Goal: Information Seeking & Learning: Learn about a topic

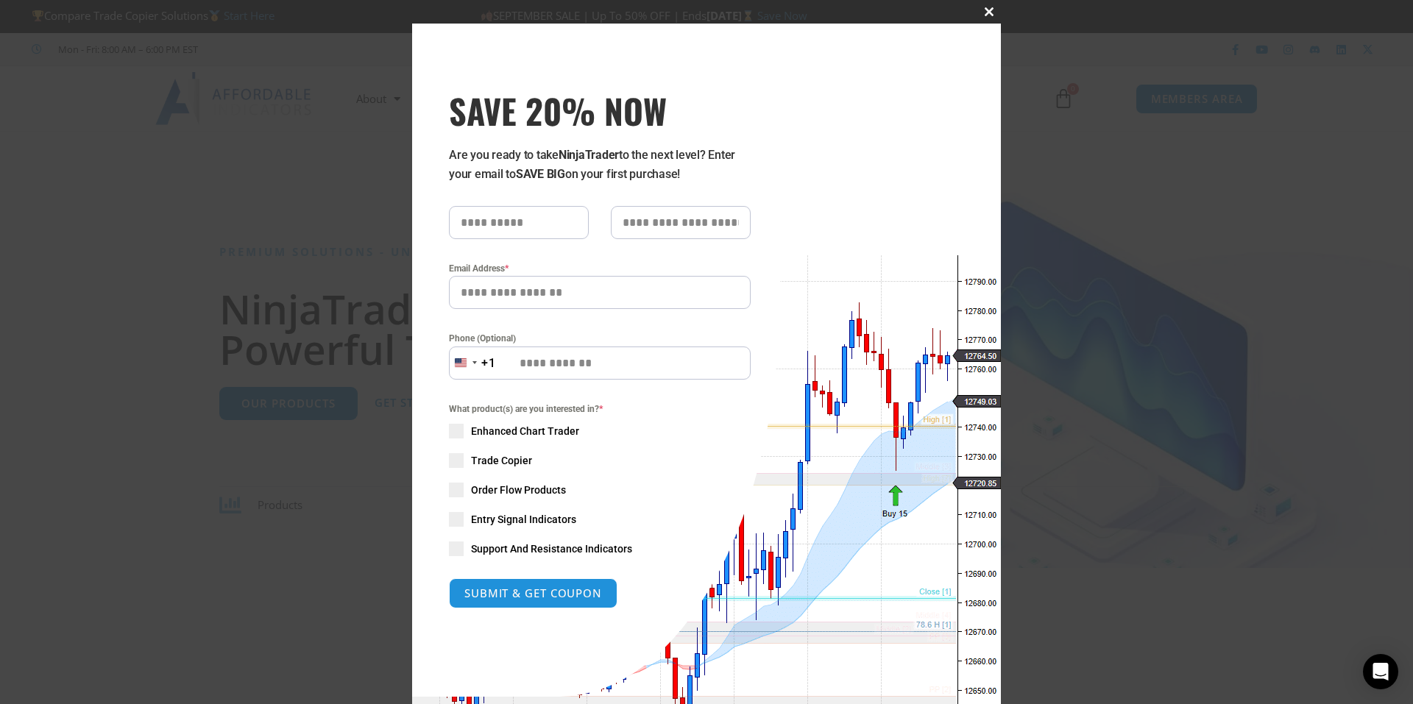
click at [981, 10] on span "SAVE 20% NOW popup" at bounding box center [989, 11] width 24 height 9
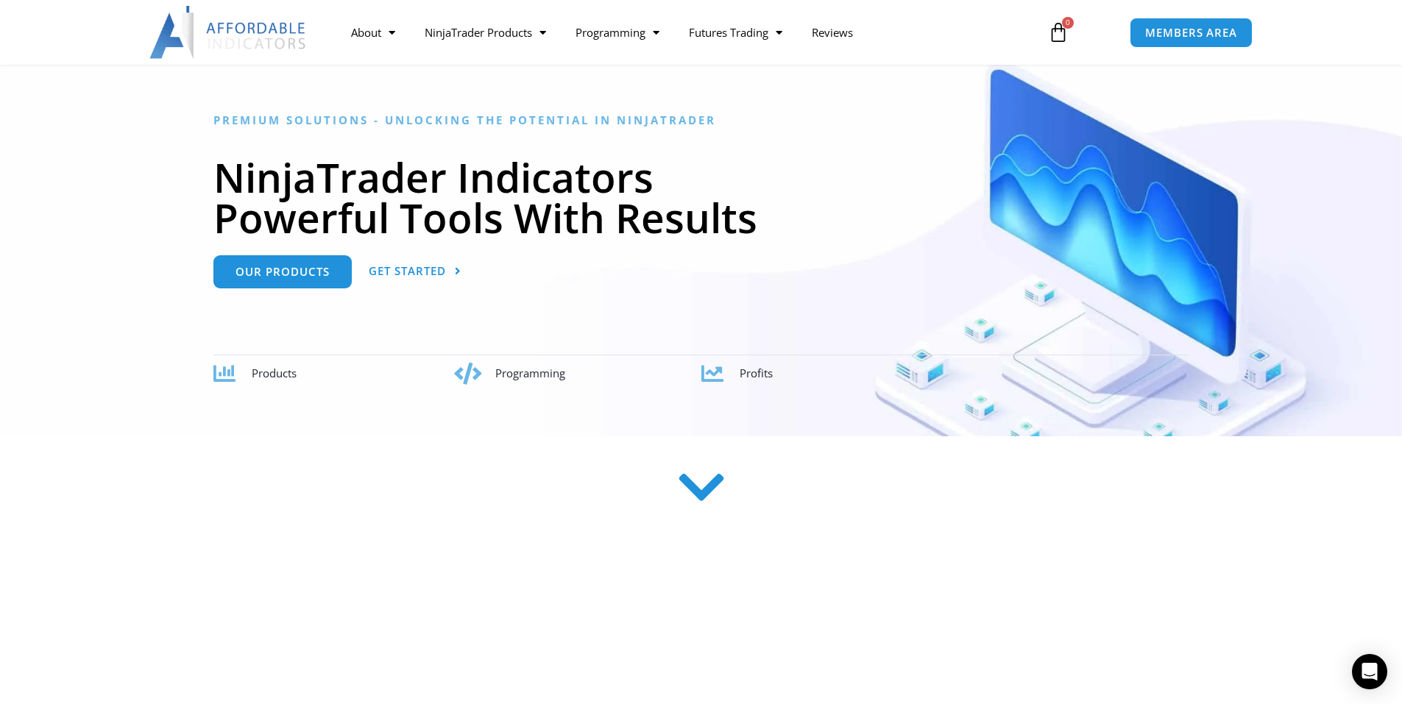
scroll to position [147, 0]
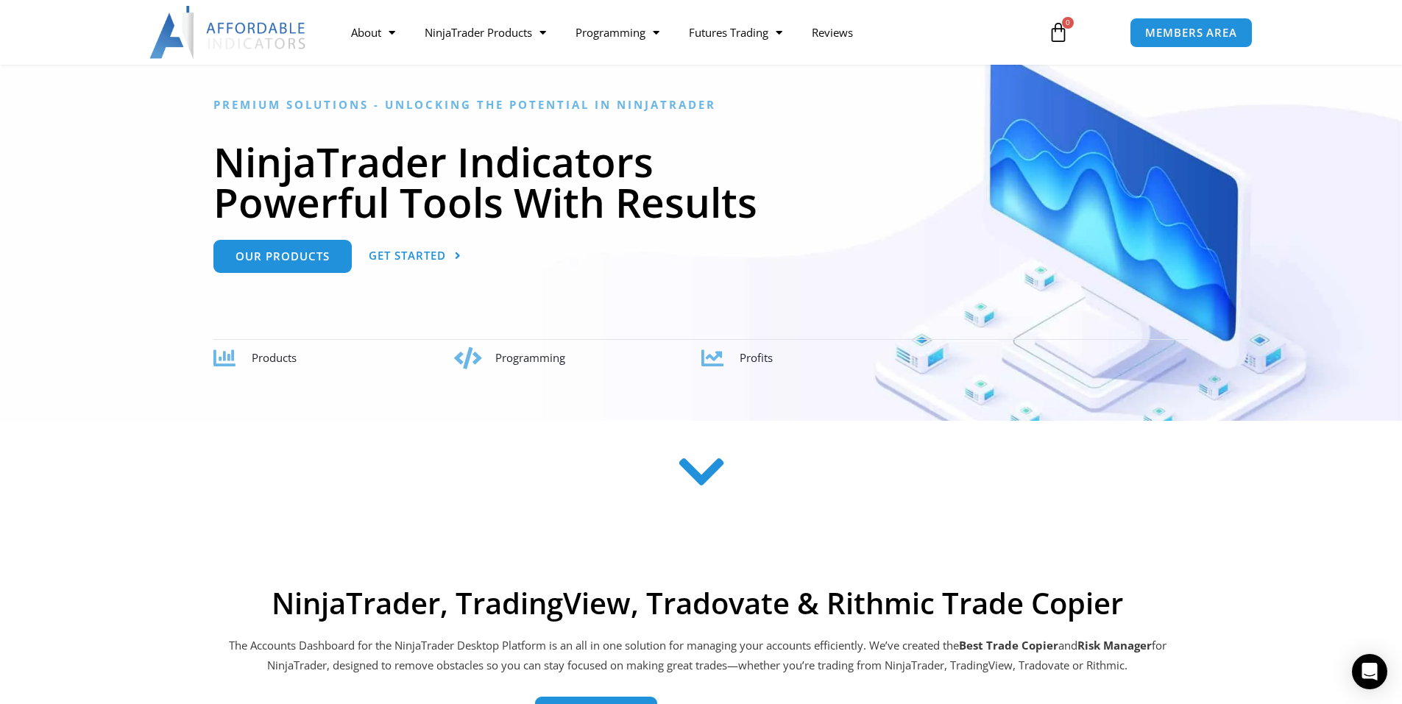
click at [283, 358] on span "Products" at bounding box center [274, 357] width 45 height 15
click at [281, 353] on span "Products" at bounding box center [274, 357] width 45 height 15
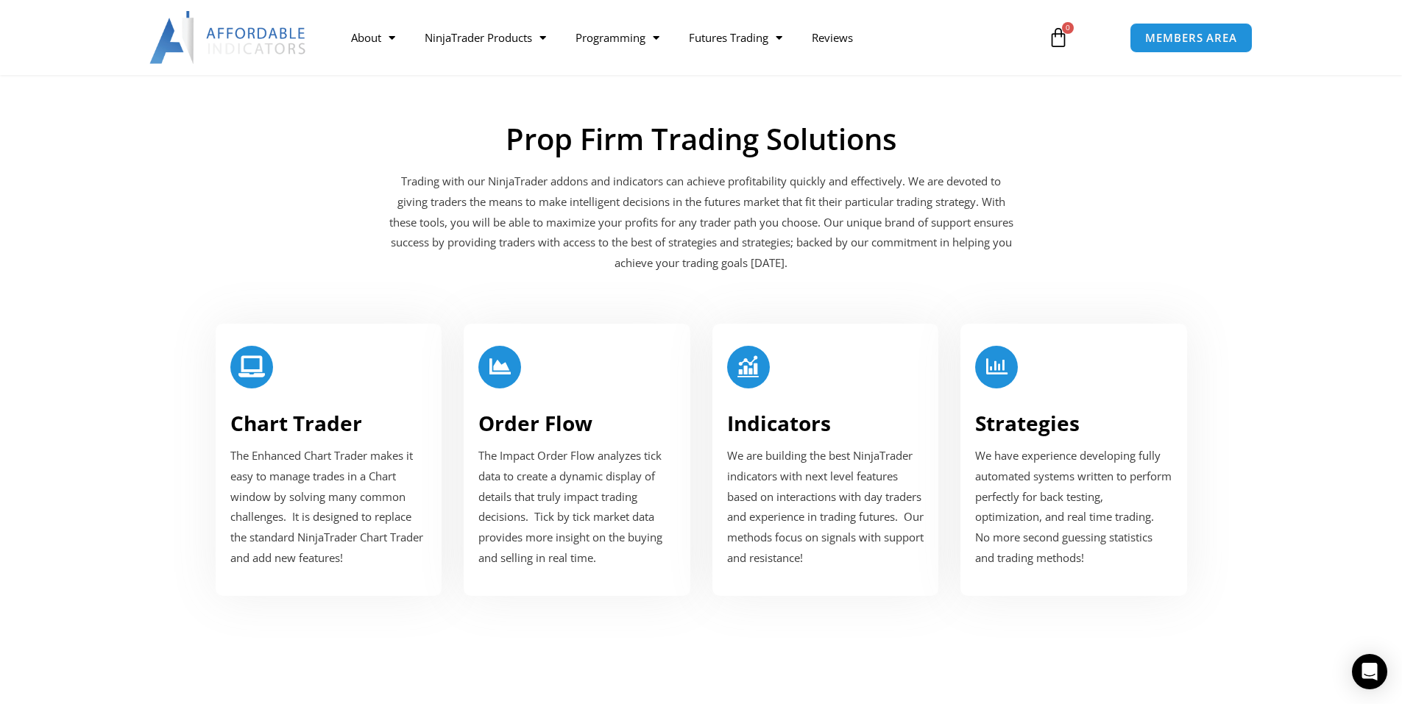
scroll to position [1767, 0]
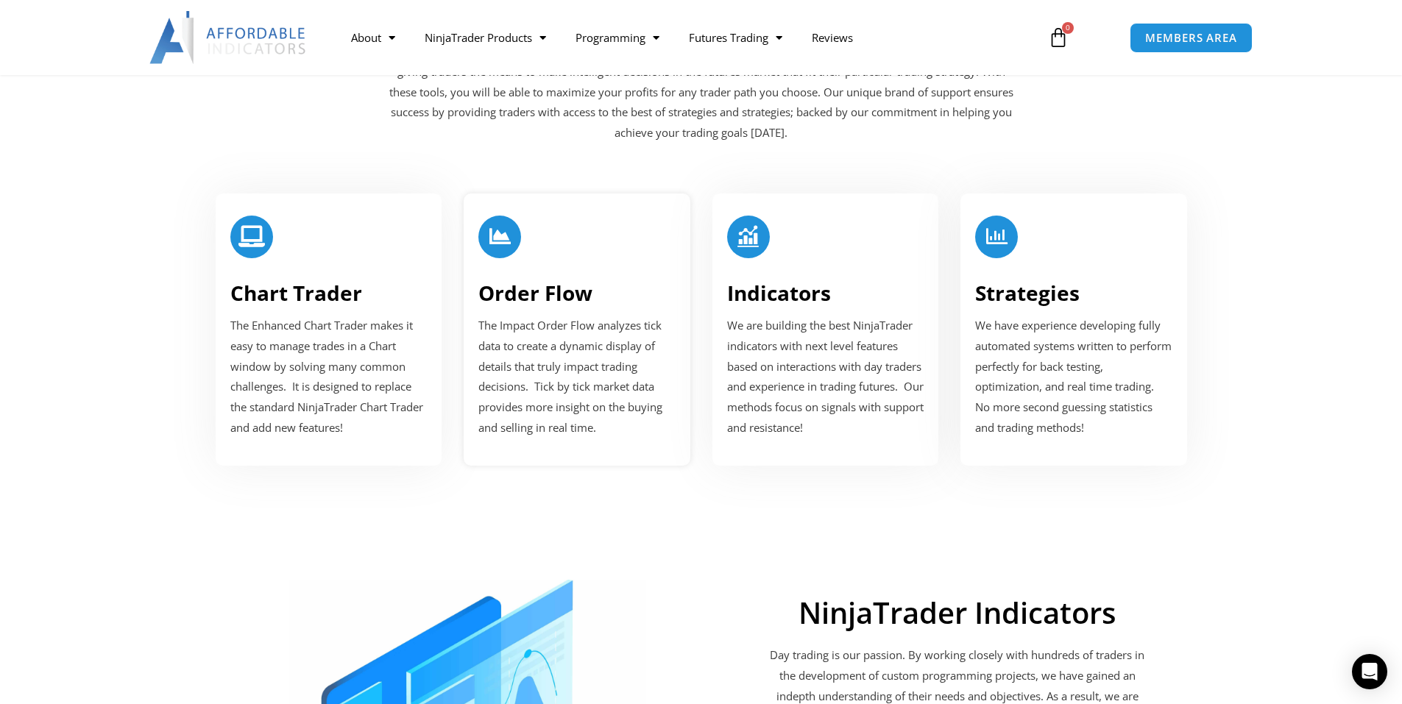
click at [517, 275] on div "Order Flow The Impact Order Flow analyzes tick data to create a dynamic display…" at bounding box center [577, 330] width 227 height 273
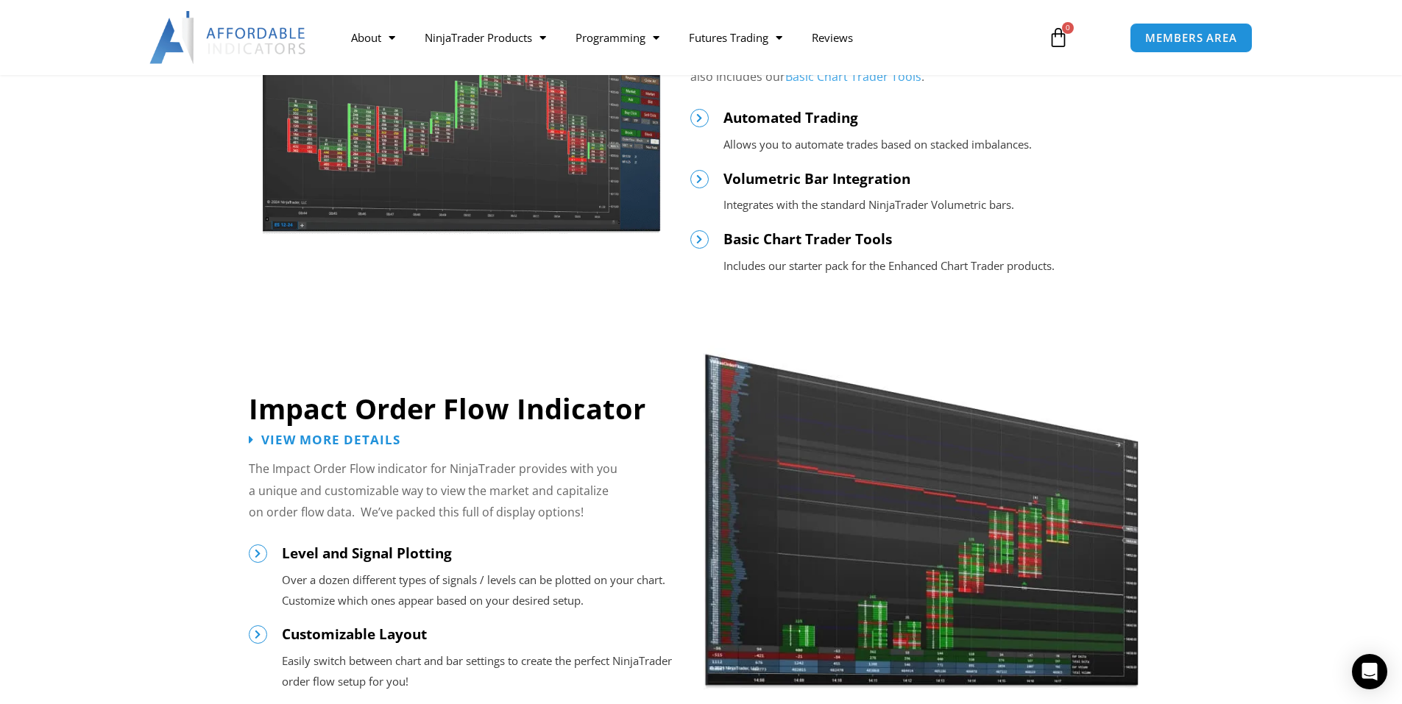
scroll to position [736, 0]
